Goal: Task Accomplishment & Management: Use online tool/utility

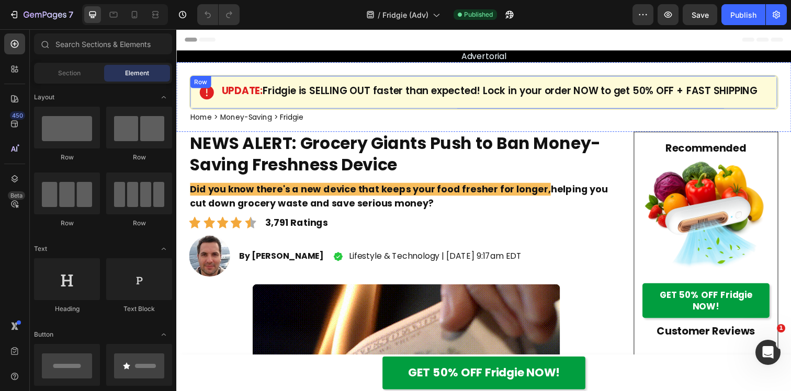
click at [338, 105] on div "Icon UPDATE: [PERSON_NAME] is SELLING OUT faster than expected! Lock in your or…" at bounding box center [490, 94] width 602 height 36
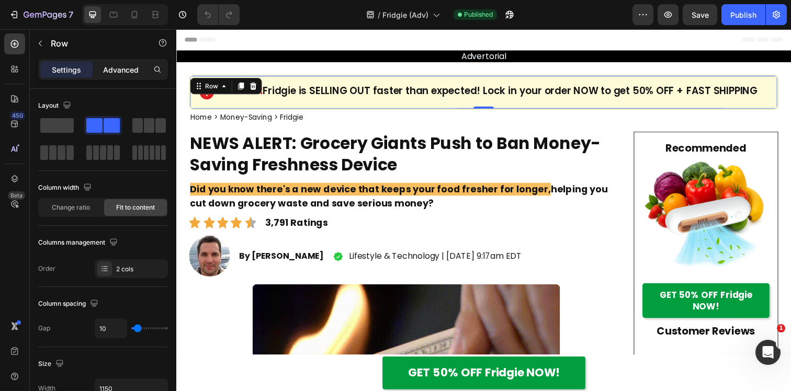
click at [127, 77] on div "Advanced" at bounding box center [121, 69] width 52 height 17
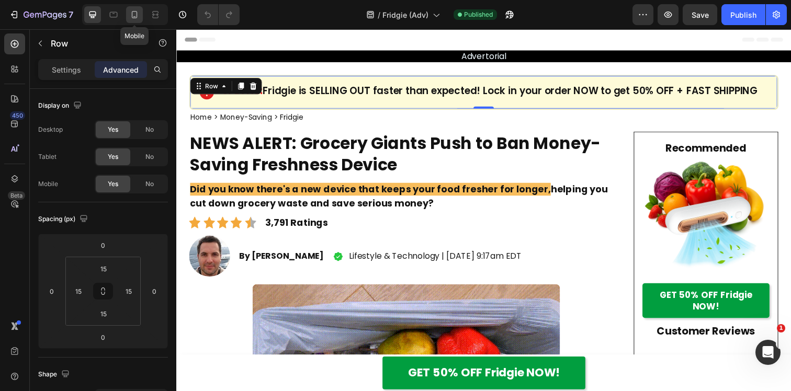
click at [137, 14] on icon at bounding box center [135, 14] width 6 height 7
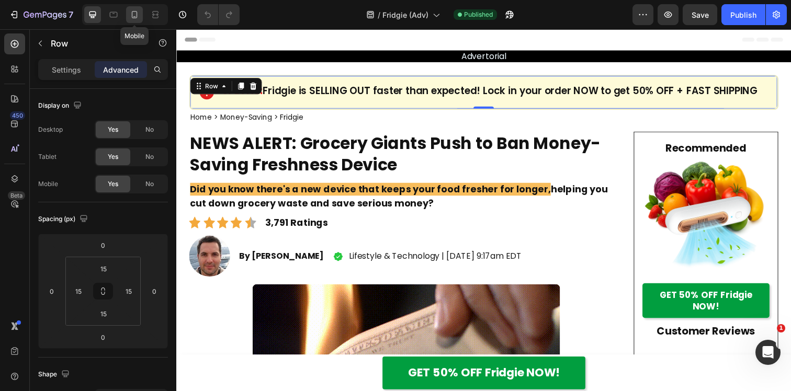
type input "10"
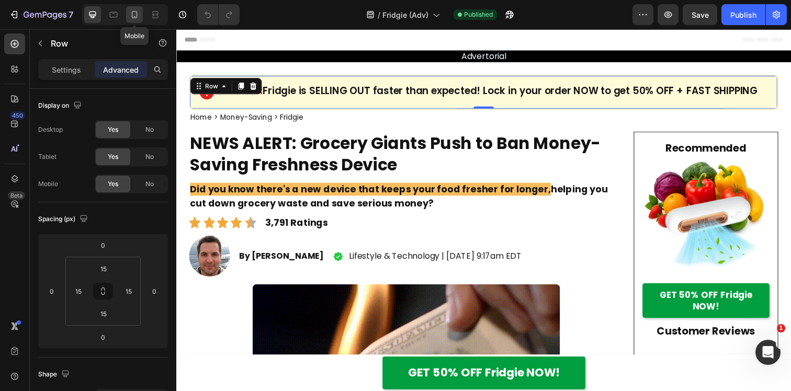
type input "10"
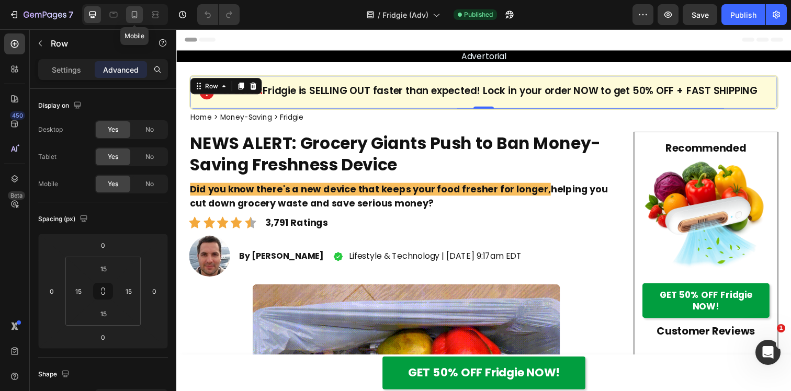
type input "10"
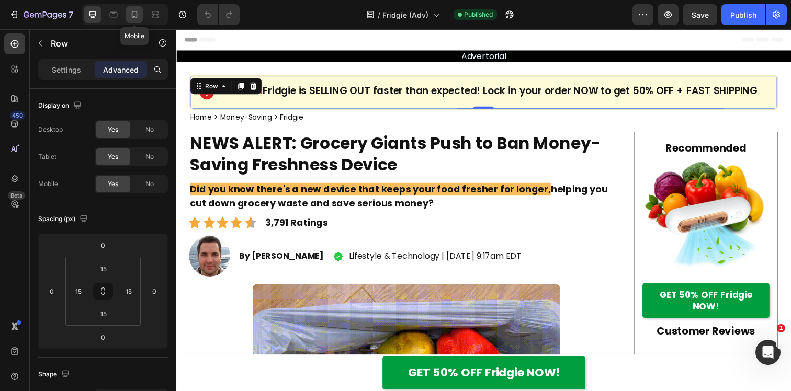
type input "10"
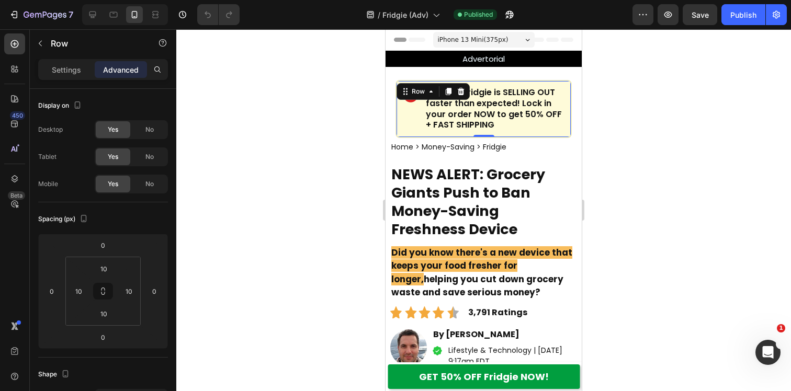
scroll to position [14, 0]
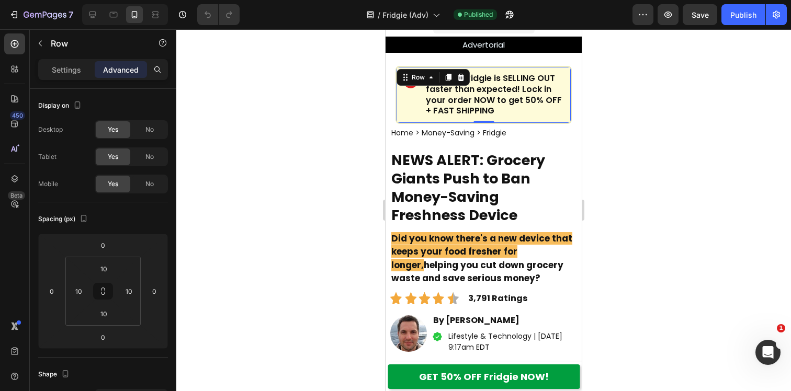
click at [271, 117] on div at bounding box center [483, 210] width 615 height 362
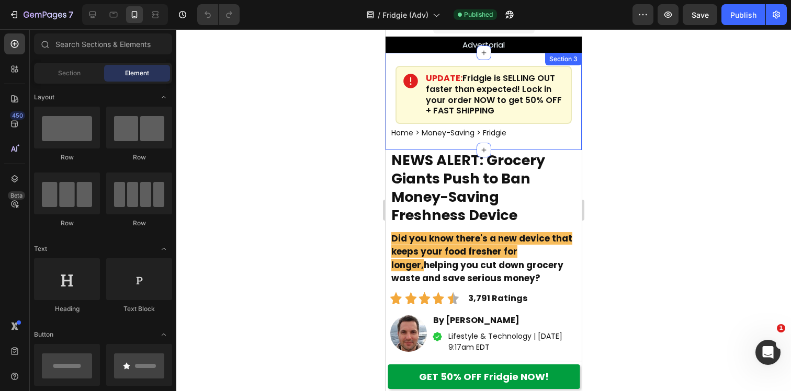
scroll to position [0, 0]
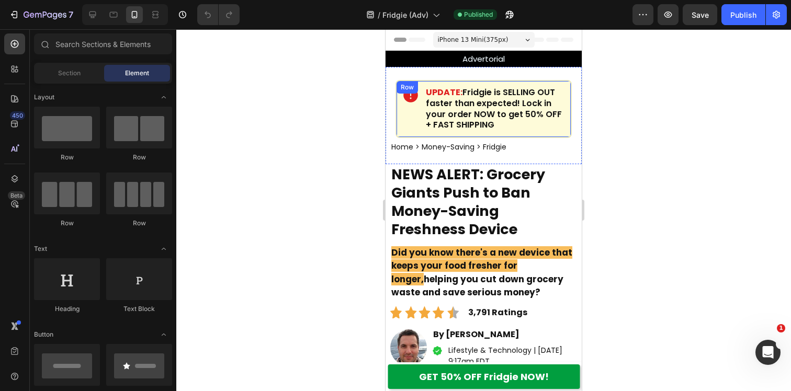
click at [410, 130] on div "Icon" at bounding box center [411, 109] width 18 height 46
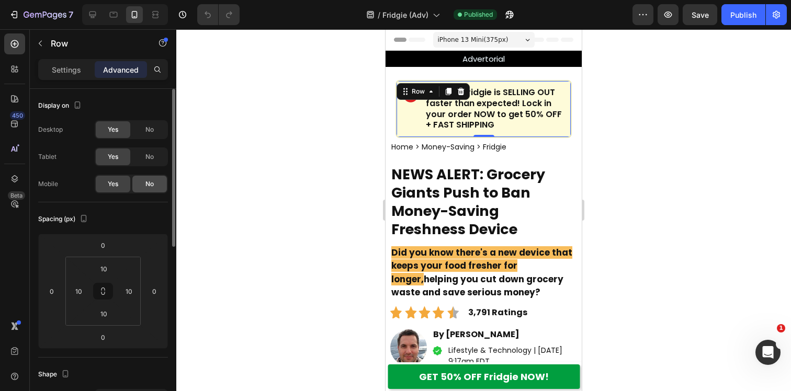
click at [150, 182] on span "No" at bounding box center [149, 183] width 8 height 9
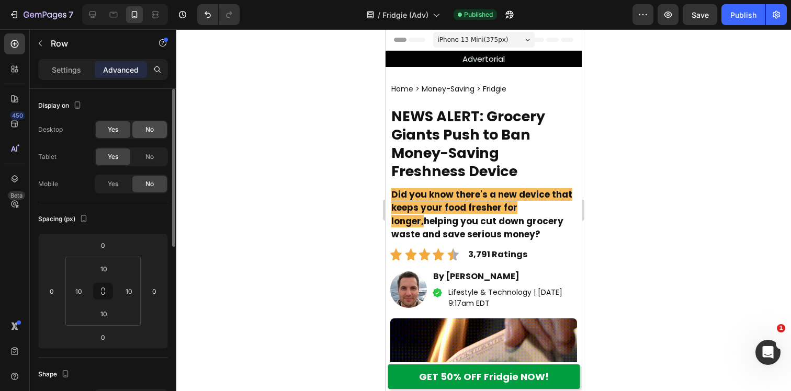
click at [155, 126] on div "No" at bounding box center [149, 129] width 35 height 17
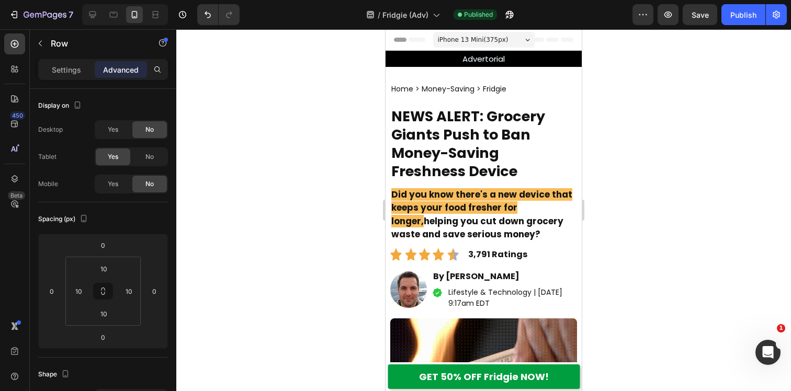
click at [242, 116] on div at bounding box center [483, 210] width 615 height 362
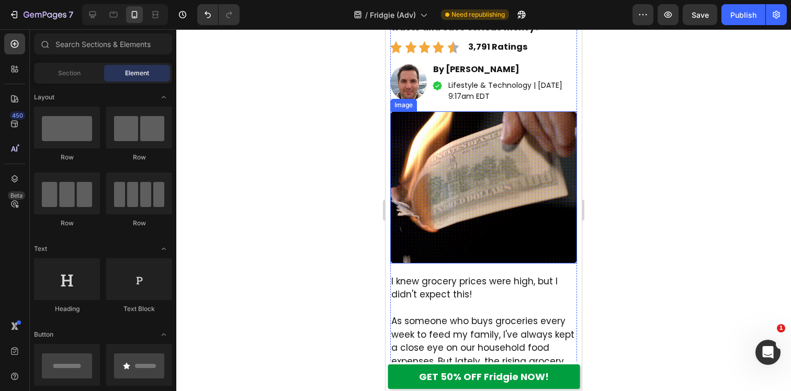
scroll to position [221, 0]
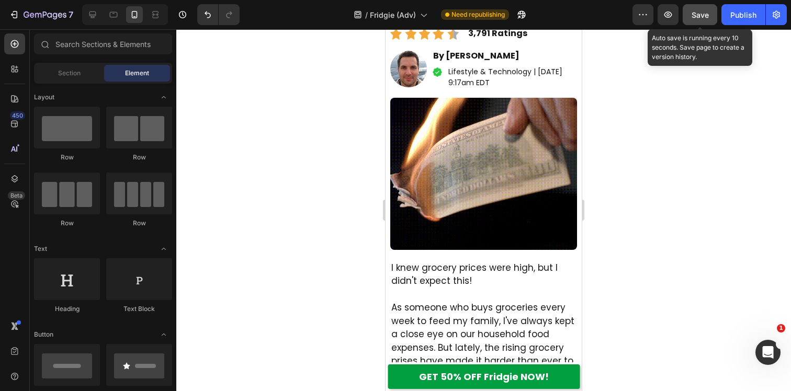
click at [690, 20] on button "Save" at bounding box center [700, 14] width 35 height 21
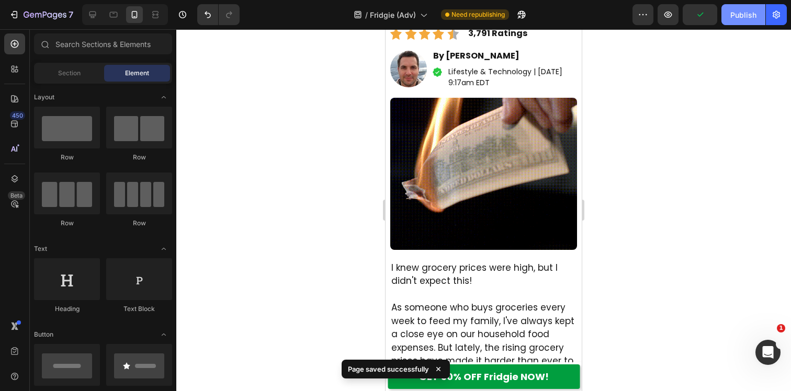
click at [741, 19] on div "Publish" at bounding box center [743, 14] width 26 height 11
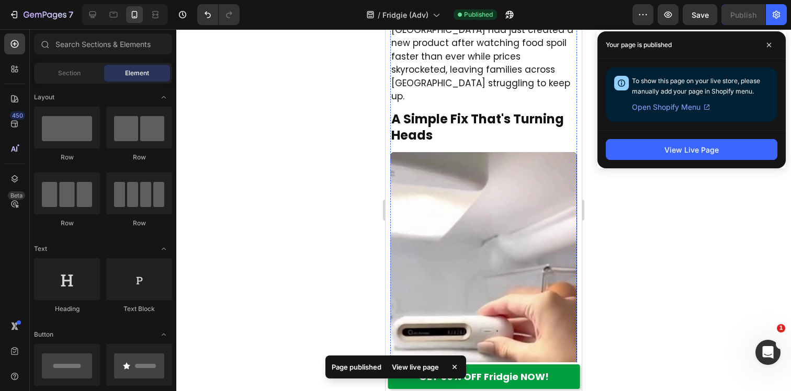
scroll to position [1296, 0]
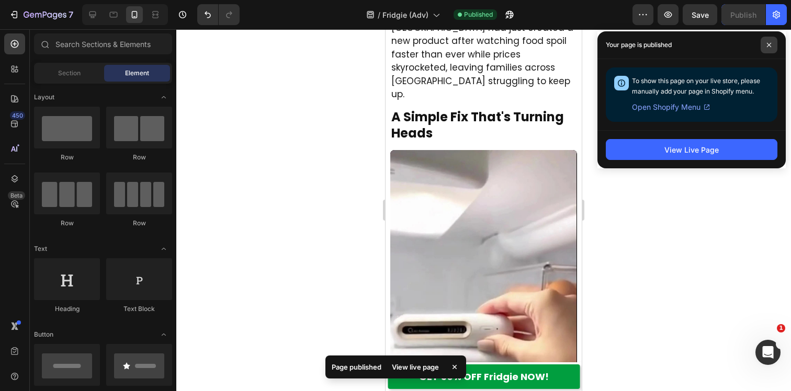
click at [775, 42] on span at bounding box center [769, 45] width 17 height 17
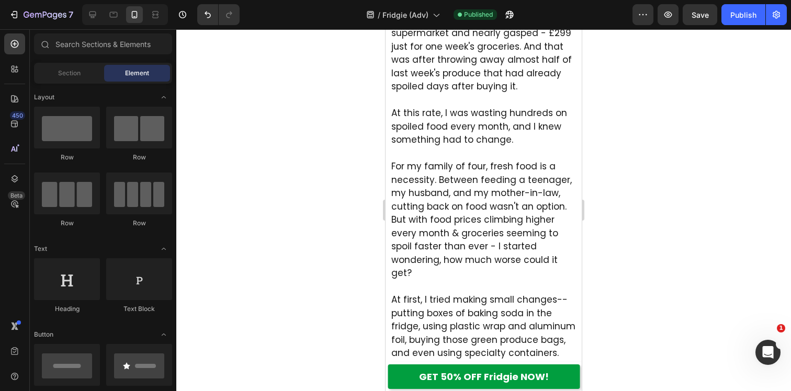
scroll to position [0, 0]
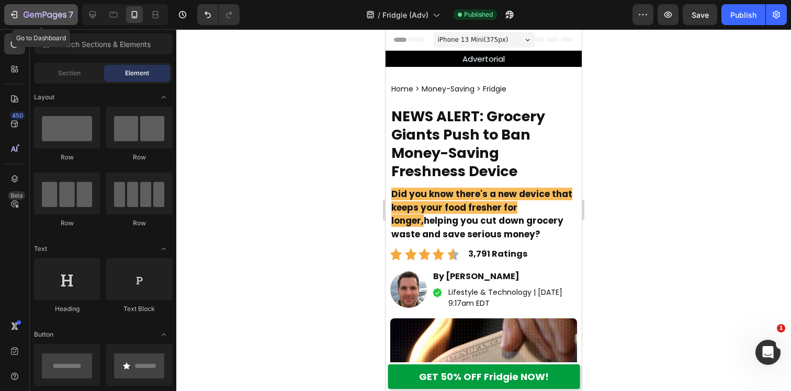
click at [35, 24] on button "7" at bounding box center [41, 14] width 74 height 21
